Goal: Transaction & Acquisition: Purchase product/service

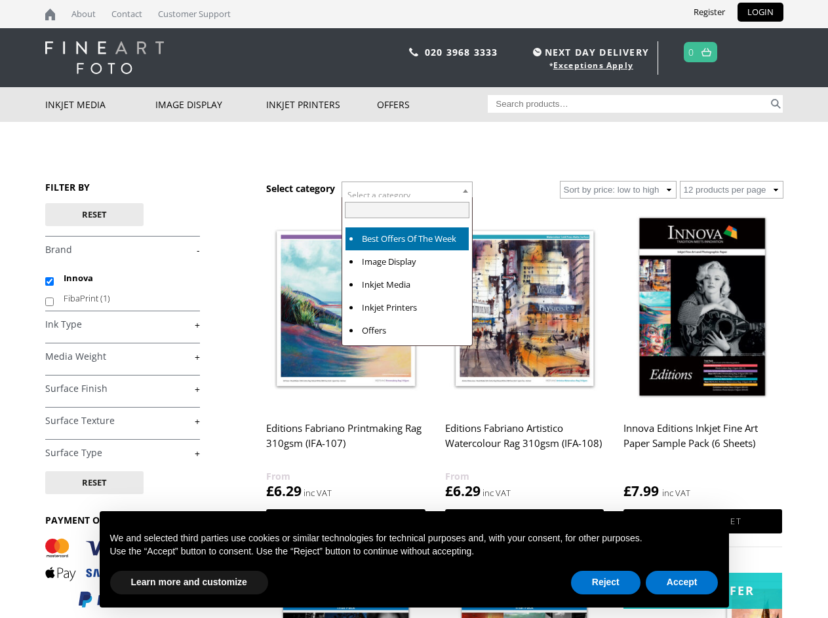
click at [407, 191] on span "Select a category" at bounding box center [378, 194] width 63 height 11
